Goal: Task Accomplishment & Management: Manage account settings

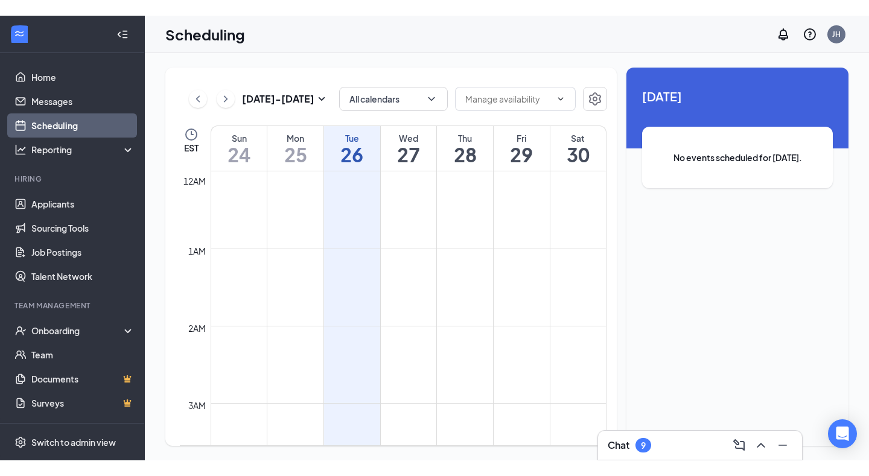
scroll to position [593, 0]
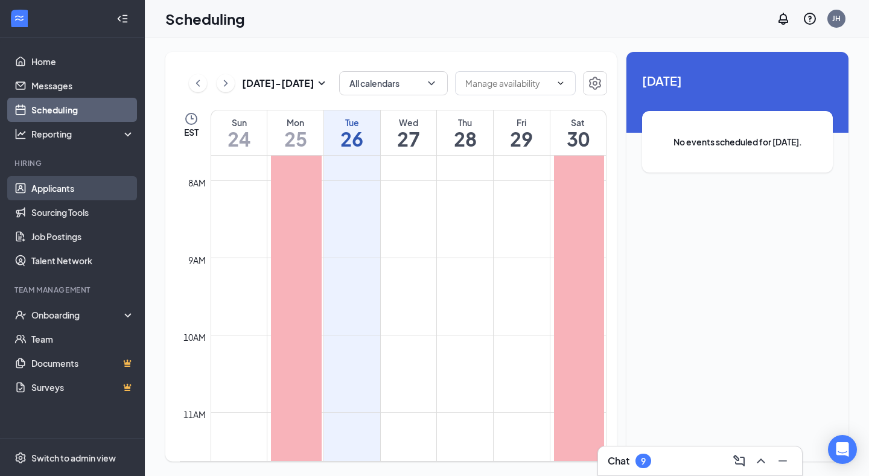
click at [65, 193] on link "Applicants" at bounding box center [82, 188] width 103 height 24
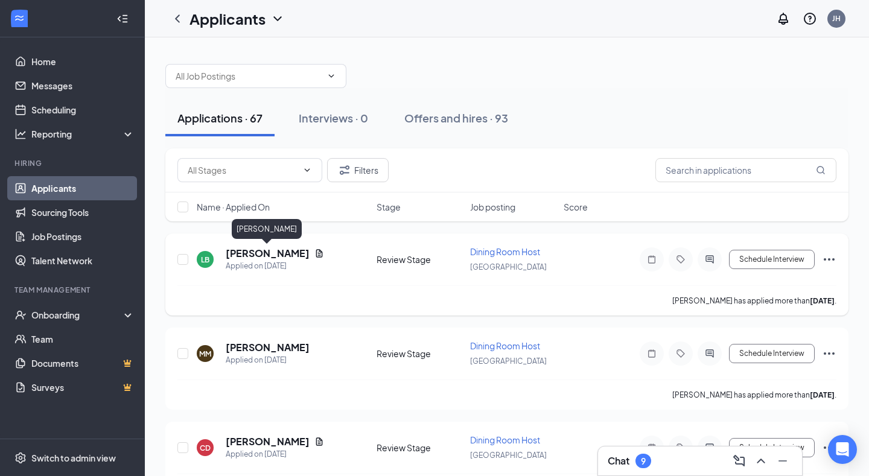
click at [288, 254] on h5 "[PERSON_NAME]" at bounding box center [268, 253] width 84 height 13
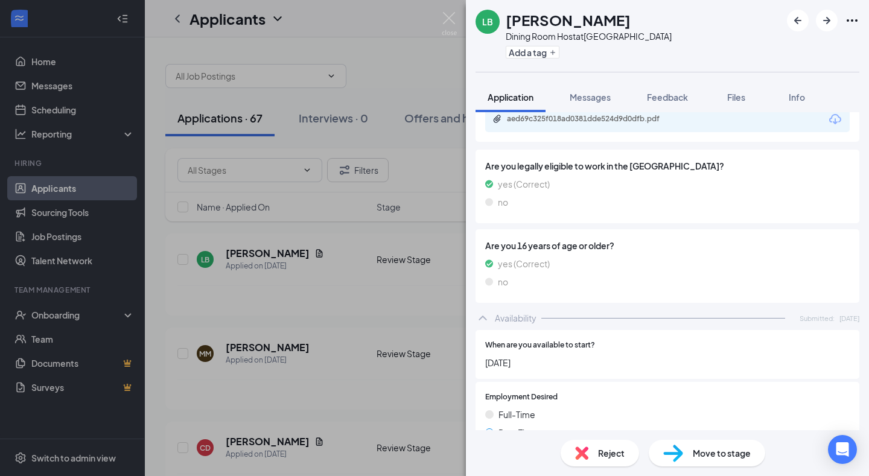
scroll to position [814, 0]
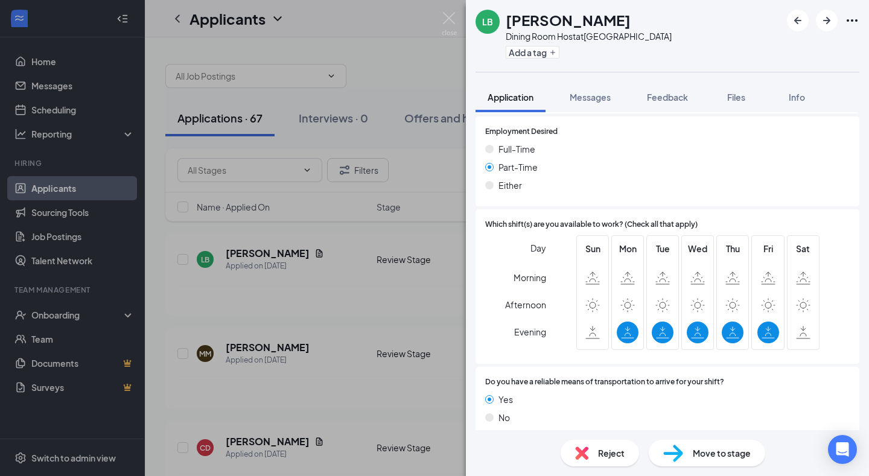
click at [705, 453] on span "Move to stage" at bounding box center [722, 453] width 58 height 13
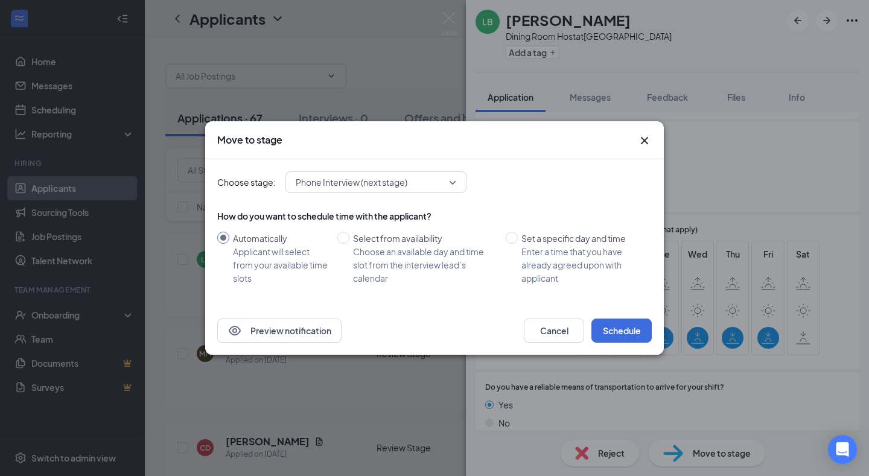
click at [450, 192] on input "search" at bounding box center [372, 182] width 158 height 21
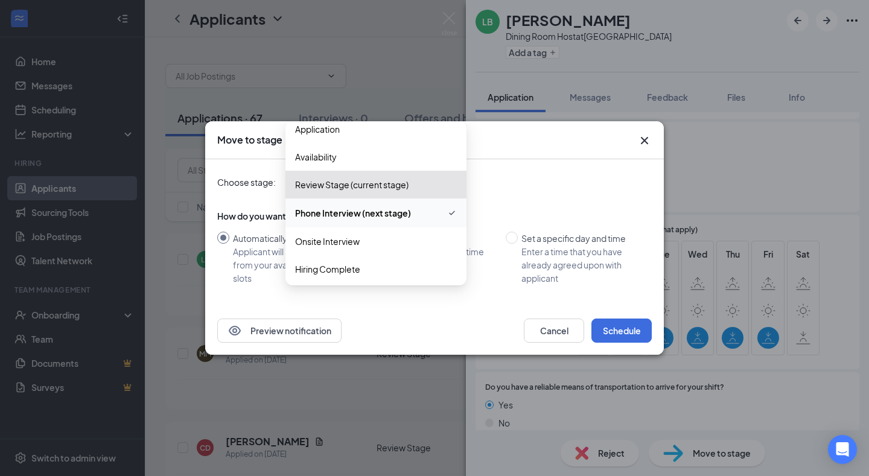
scroll to position [13, 0]
click at [641, 133] on div "Move to stage" at bounding box center [434, 140] width 459 height 38
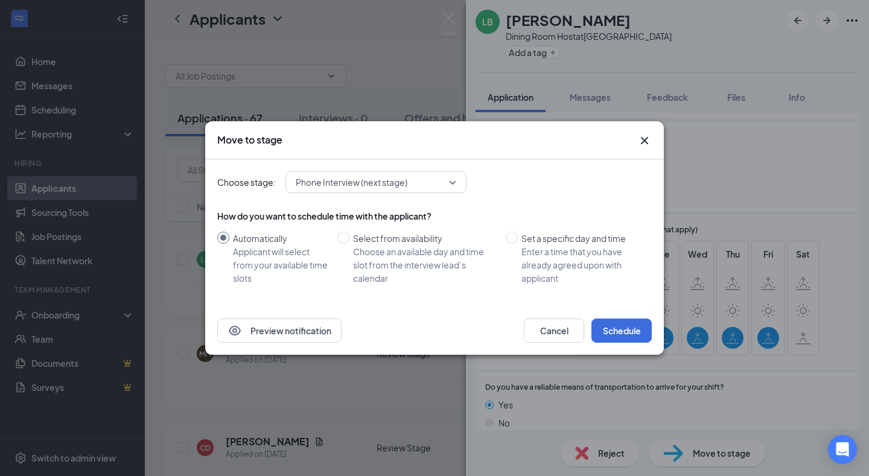
click at [643, 138] on icon "Cross" at bounding box center [644, 140] width 14 height 14
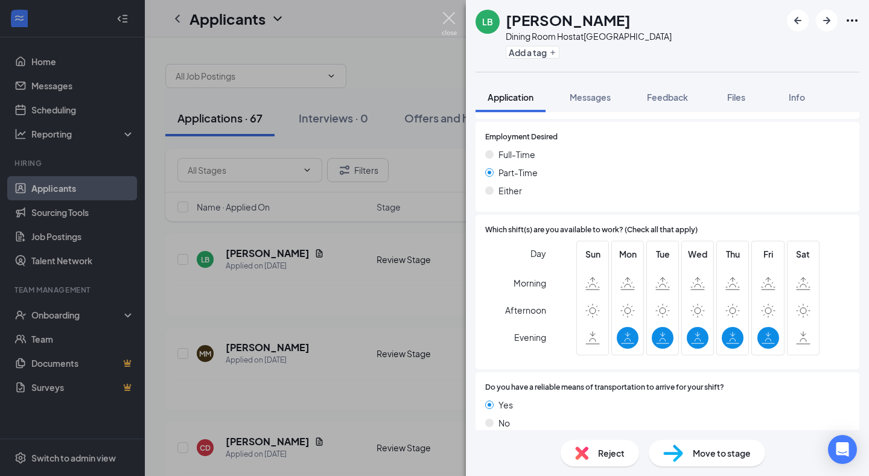
click at [449, 25] on img at bounding box center [449, 24] width 15 height 24
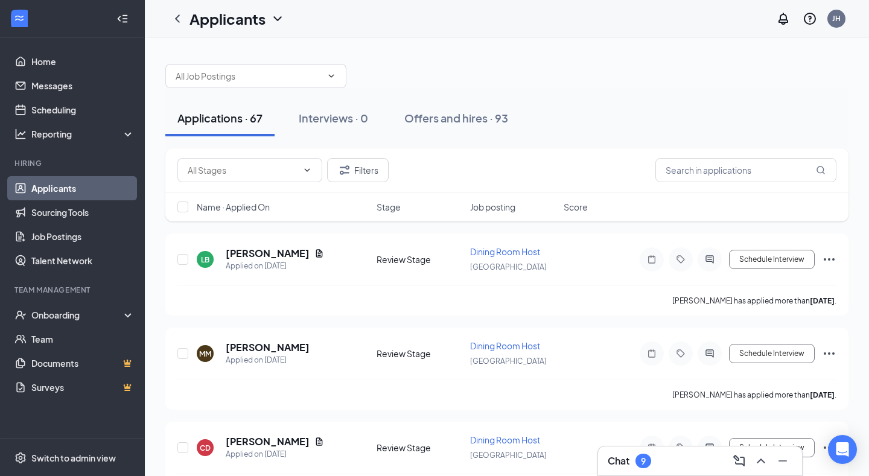
click at [624, 457] on h3 "Chat" at bounding box center [619, 460] width 22 height 13
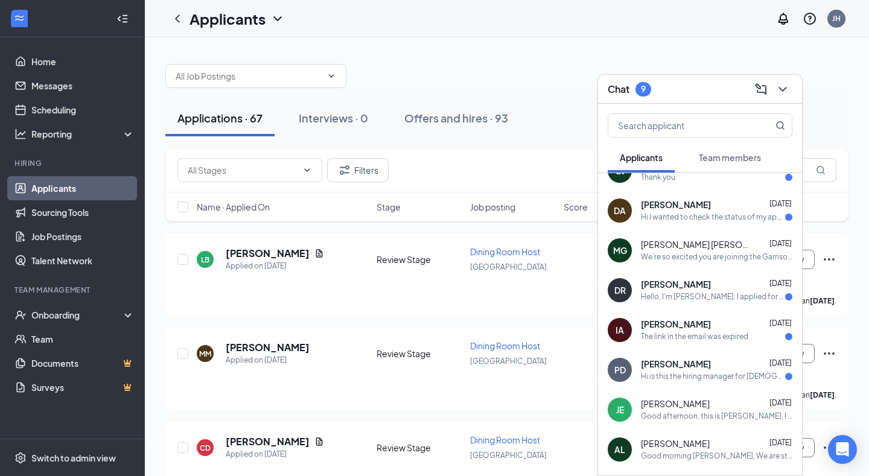
scroll to position [24, 0]
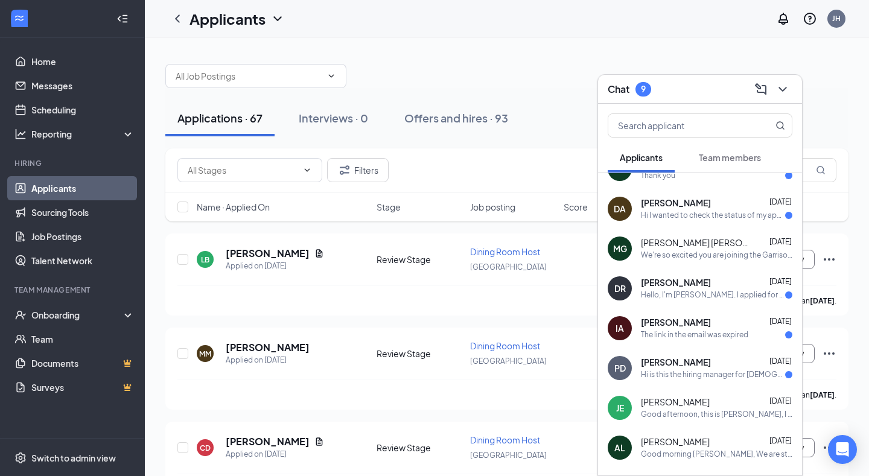
click at [532, 55] on div at bounding box center [506, 70] width 683 height 36
click at [716, 80] on div "Chat 9" at bounding box center [700, 89] width 185 height 19
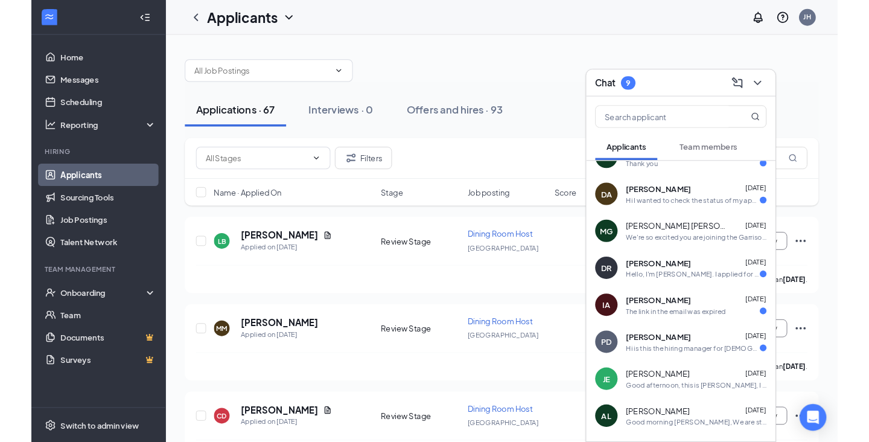
scroll to position [0, 0]
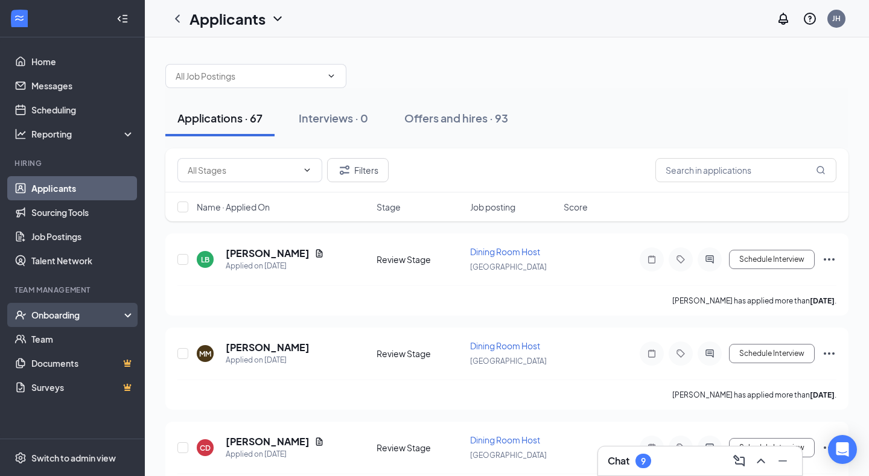
click at [97, 316] on div "Onboarding" at bounding box center [77, 315] width 93 height 12
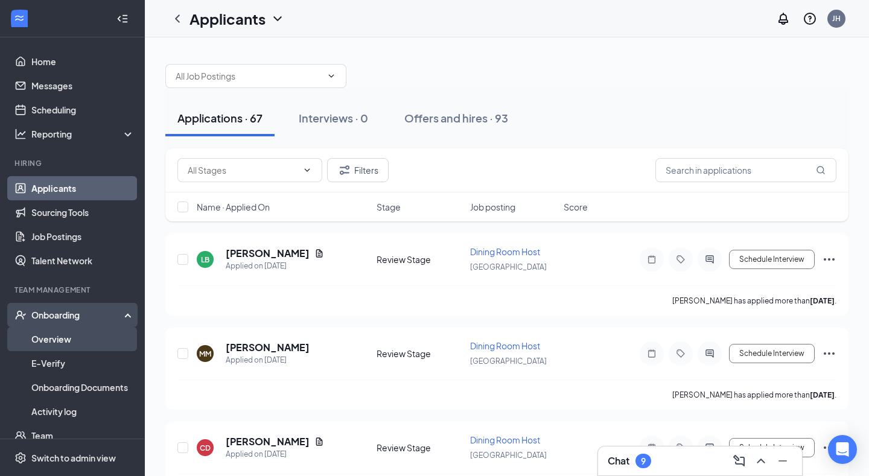
click at [96, 342] on link "Overview" at bounding box center [82, 339] width 103 height 24
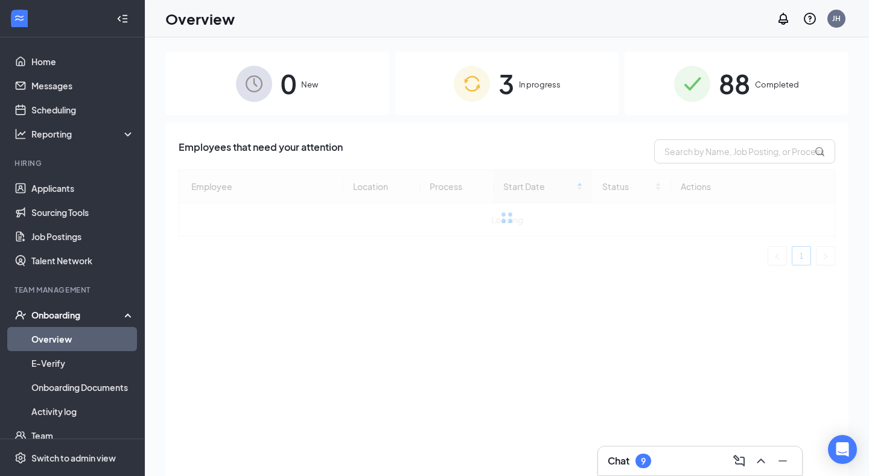
click at [505, 91] on span "3" at bounding box center [507, 84] width 16 height 42
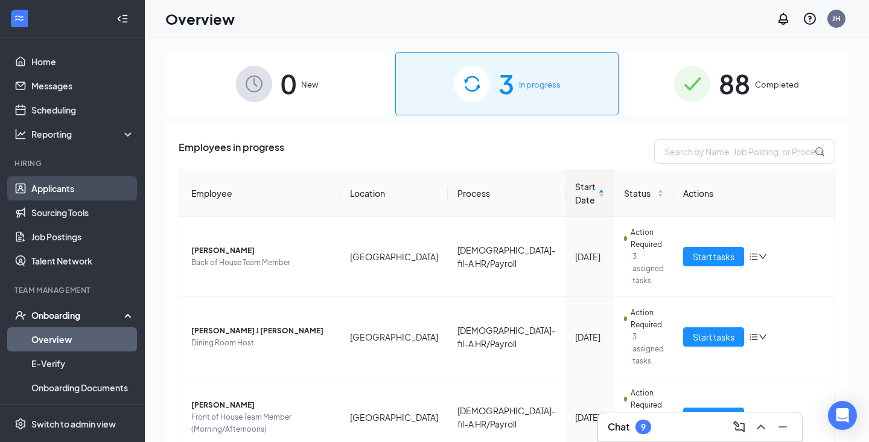
click at [59, 186] on link "Applicants" at bounding box center [82, 188] width 103 height 24
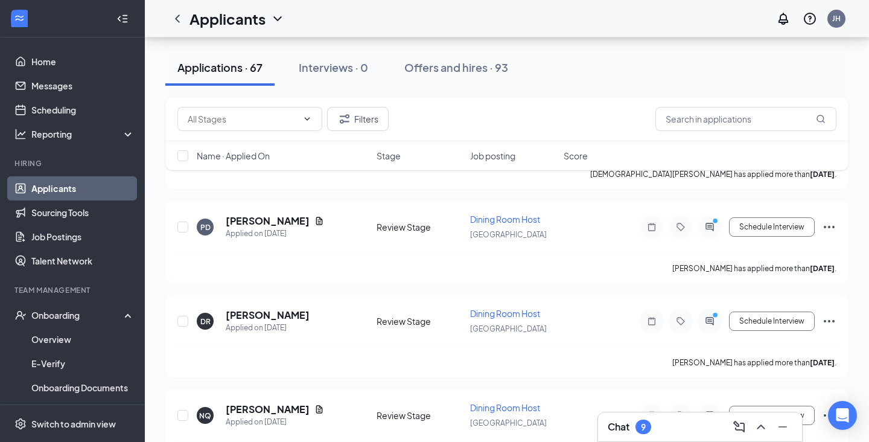
scroll to position [5946, 0]
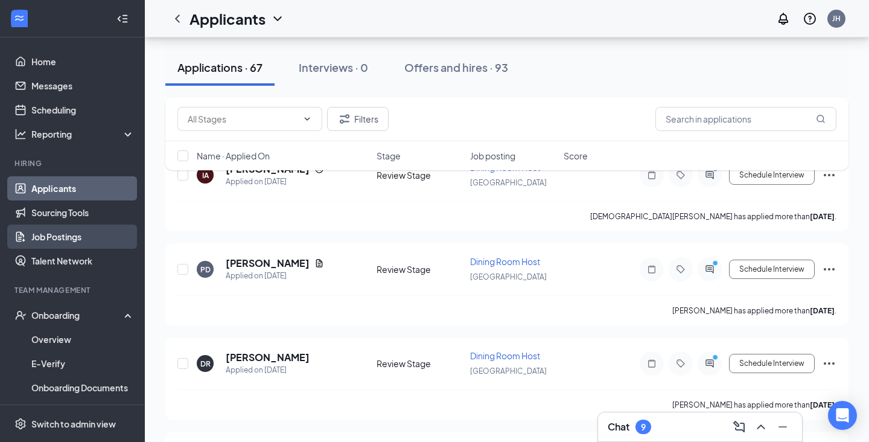
click at [81, 235] on link "Job Postings" at bounding box center [82, 237] width 103 height 24
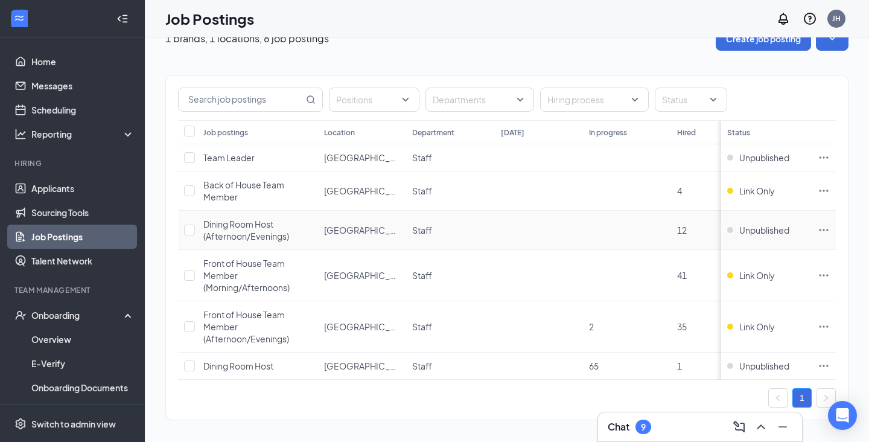
scroll to position [30, 0]
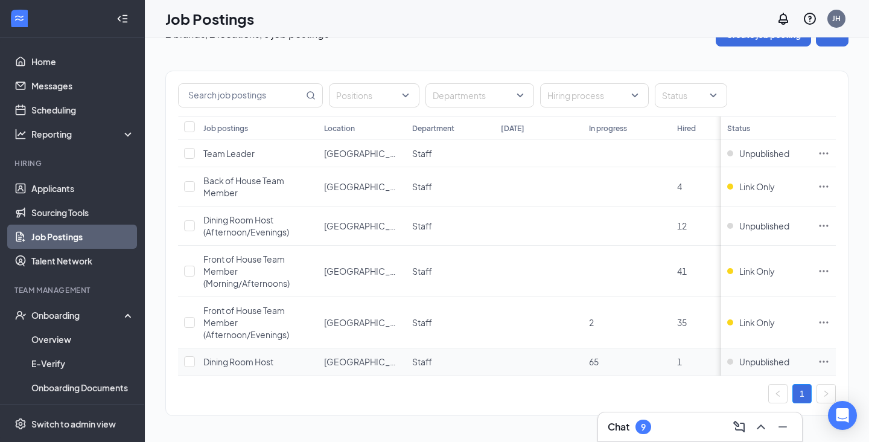
click at [829, 358] on icon "Ellipses" at bounding box center [824, 361] width 12 height 12
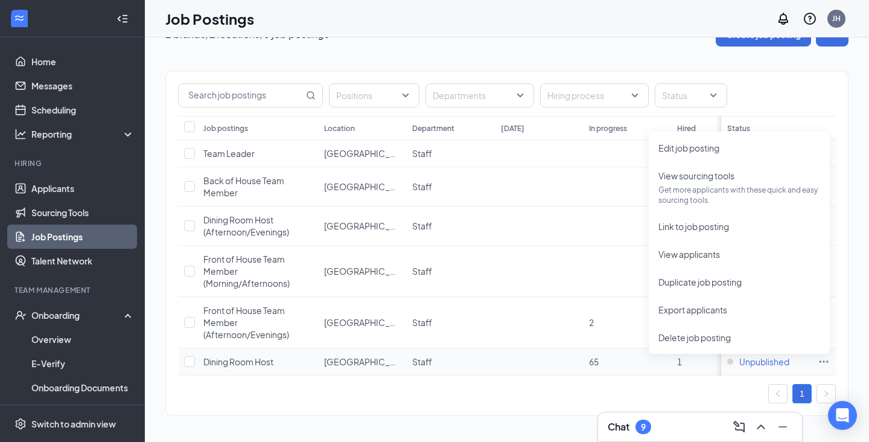
click at [770, 362] on span "Unpublished" at bounding box center [764, 361] width 50 height 12
